Goal: Find specific page/section: Find specific page/section

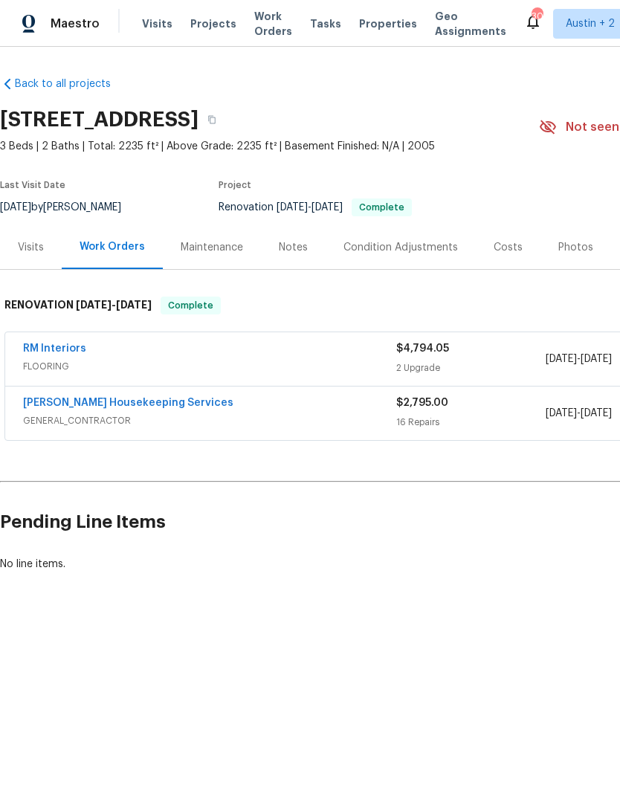
click at [376, 19] on span "Properties" at bounding box center [388, 23] width 58 height 15
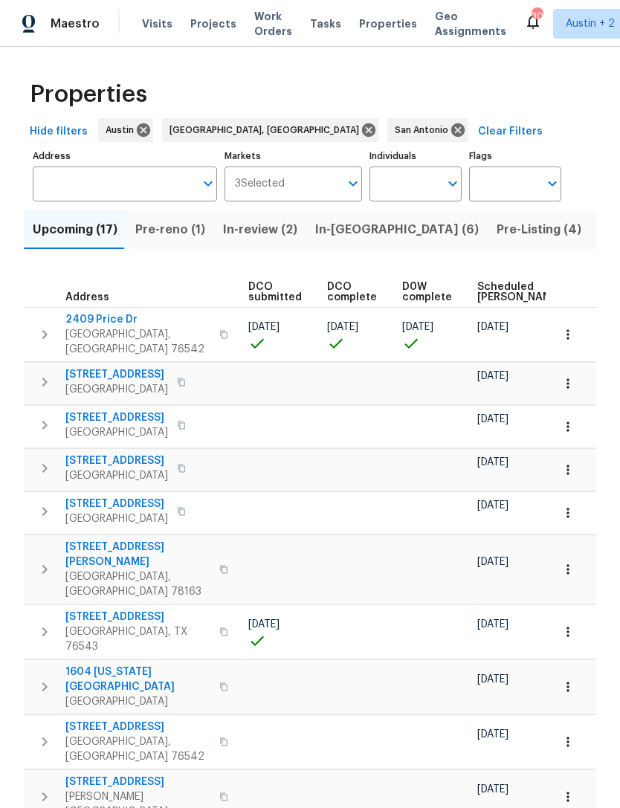
scroll to position [0, 268]
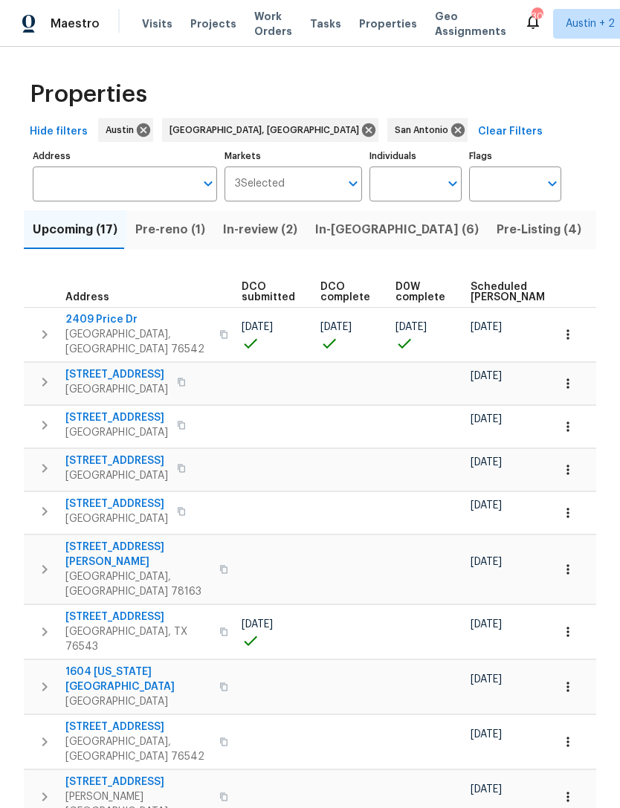
click at [477, 289] on span "Scheduled [PERSON_NAME]" at bounding box center [513, 292] width 84 height 21
